Goal: Task Accomplishment & Management: Manage account settings

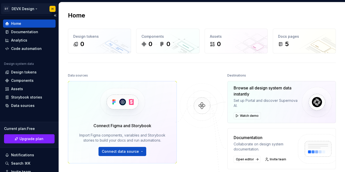
click at [49, 8] on html "DT DEVX Design H Home Documentation Analytics Code automation Design system dat…" at bounding box center [172, 86] width 345 height 172
click at [60, 110] on html "DT DEVX Design H Home Documentation Analytics Code automation Design system dat…" at bounding box center [172, 86] width 345 height 172
click at [47, 6] on html "DT DEVX Design H Home Documentation Analytics Code automation Design system dat…" at bounding box center [172, 86] width 345 height 172
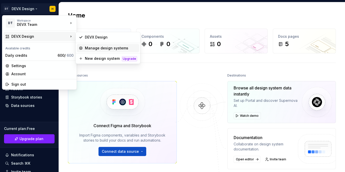
click at [97, 48] on div "Manage design systems" at bounding box center [111, 47] width 52 height 5
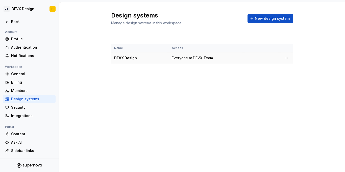
click at [156, 58] on div "DEVX Design" at bounding box center [140, 57] width 52 height 5
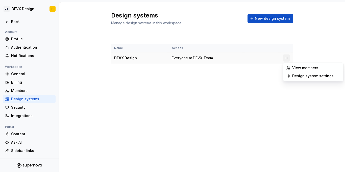
click at [284, 57] on html "DT DEVX Design H Back Account Profile Authentication Notifications Workspace Ge…" at bounding box center [172, 86] width 345 height 172
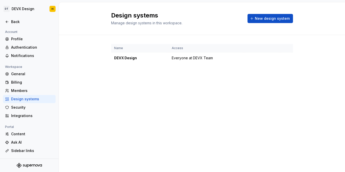
click at [226, 57] on html "DT DEVX Design H Back Account Profile Authentication Notifications Workspace Ge…" at bounding box center [172, 86] width 345 height 172
click at [226, 57] on td "Everyone at DEVX Team" at bounding box center [206, 57] width 75 height 11
click at [14, 142] on div "Ask AI" at bounding box center [32, 141] width 42 height 5
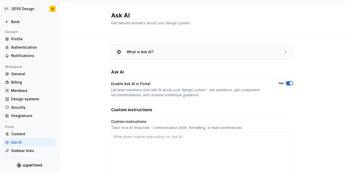
click at [208, 51] on div "What is Ask AI?" at bounding box center [201, 51] width 181 height 15
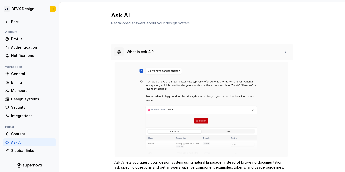
click at [208, 51] on div "What is Ask AI?" at bounding box center [201, 51] width 181 height 15
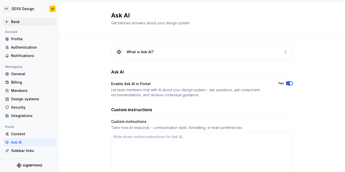
click at [14, 23] on div "Back" at bounding box center [32, 21] width 42 height 5
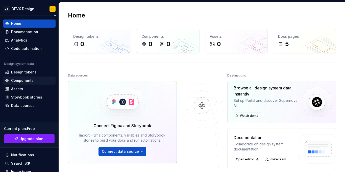
click at [33, 80] on div "Components" at bounding box center [22, 80] width 22 height 5
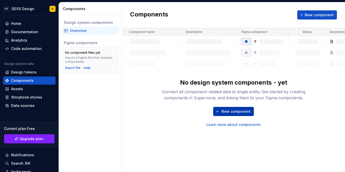
click at [227, 110] on span "New component" at bounding box center [236, 111] width 29 height 5
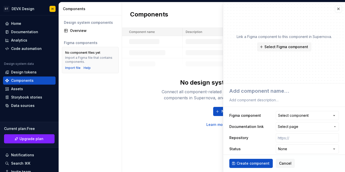
scroll to position [14, 0]
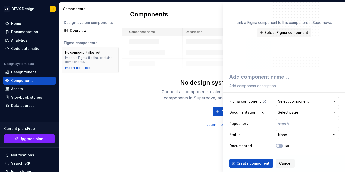
click at [305, 100] on button "Select component" at bounding box center [307, 101] width 63 height 9
click at [306, 100] on html "**********" at bounding box center [172, 86] width 345 height 172
click at [304, 107] on div "**********" at bounding box center [284, 123] width 110 height 56
click at [179, 90] on div "Connect all component-related data to single entity. Get started by creating co…" at bounding box center [234, 94] width 162 height 12
click at [87, 77] on div "Design system components Overview Figma components No component files yet Impor…" at bounding box center [90, 93] width 63 height 156
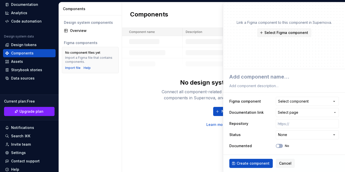
scroll to position [0, 0]
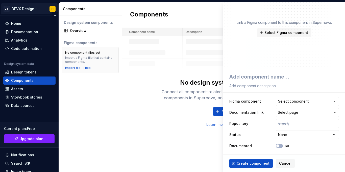
click at [32, 7] on html "**********" at bounding box center [172, 86] width 345 height 172
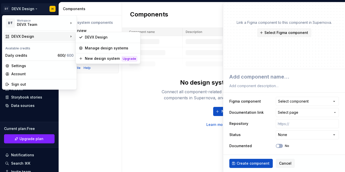
click at [33, 37] on div "DEVX Design" at bounding box center [39, 36] width 57 height 5
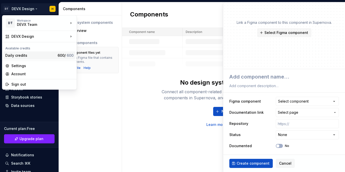
click at [40, 57] on div "Daily credits" at bounding box center [30, 55] width 50 height 5
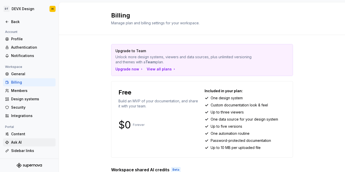
click at [32, 142] on div "Ask AI" at bounding box center [32, 141] width 42 height 5
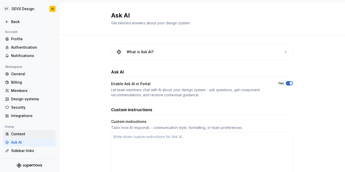
click at [32, 133] on div "Content" at bounding box center [32, 133] width 42 height 5
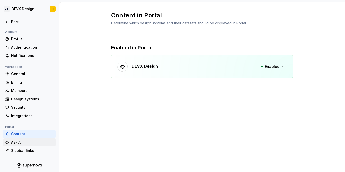
click at [15, 143] on div "Ask AI" at bounding box center [32, 141] width 42 height 5
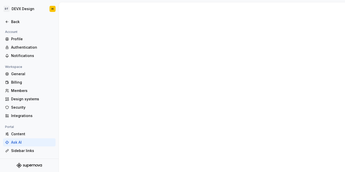
type textarea "*"
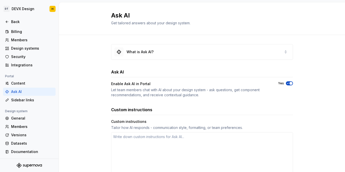
scroll to position [51, 0]
click at [91, 113] on div "What is Ask AI? Ask AI Enable Ask AI in Portal Let team members chat with AI ab…" at bounding box center [202, 146] width 286 height 222
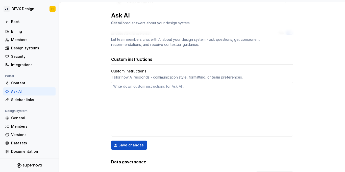
scroll to position [80, 0]
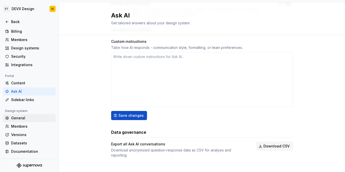
click at [23, 115] on div "General" at bounding box center [32, 117] width 42 height 5
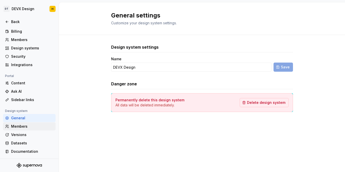
click at [20, 123] on div "Members" at bounding box center [29, 126] width 53 height 8
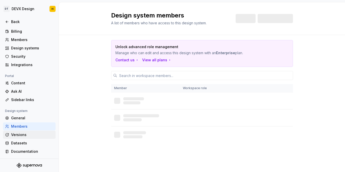
click at [20, 132] on div "Versions" at bounding box center [32, 134] width 42 height 5
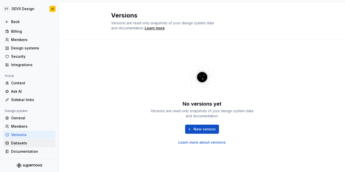
click at [21, 140] on div "Datasets" at bounding box center [29, 143] width 53 height 8
click at [24, 151] on div "Documentation" at bounding box center [32, 151] width 42 height 5
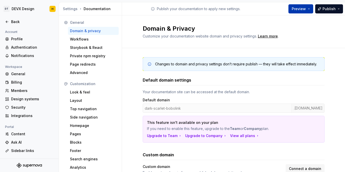
click at [302, 12] on button "Preview" at bounding box center [301, 8] width 25 height 9
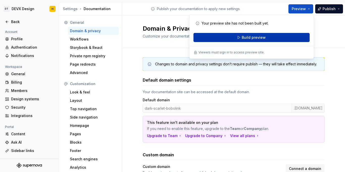
click at [251, 42] on button "Build preview" at bounding box center [252, 37] width 116 height 9
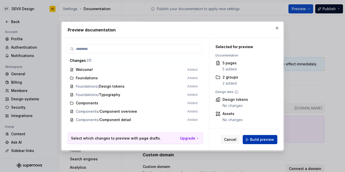
click at [257, 139] on span "Build preview" at bounding box center [262, 139] width 24 height 5
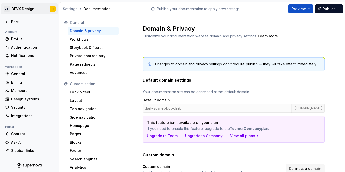
click at [34, 8] on html "DT DEVX Design H Back Account Profile Authentication Notifications Workspace Ge…" at bounding box center [172, 86] width 345 height 172
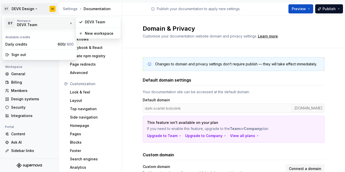
click at [28, 21] on div "Workspace" at bounding box center [43, 20] width 52 height 3
click at [94, 19] on div "DEVX Team" at bounding box center [98, 22] width 43 height 8
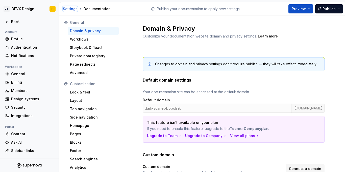
click at [72, 9] on div "Settings" at bounding box center [70, 8] width 15 height 5
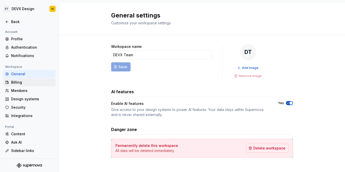
click at [42, 85] on div "Billing" at bounding box center [32, 82] width 42 height 5
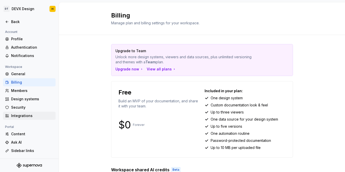
click at [29, 113] on div "Integrations" at bounding box center [29, 115] width 53 height 8
